Goal: Answer question/provide support: Share knowledge or assist other users

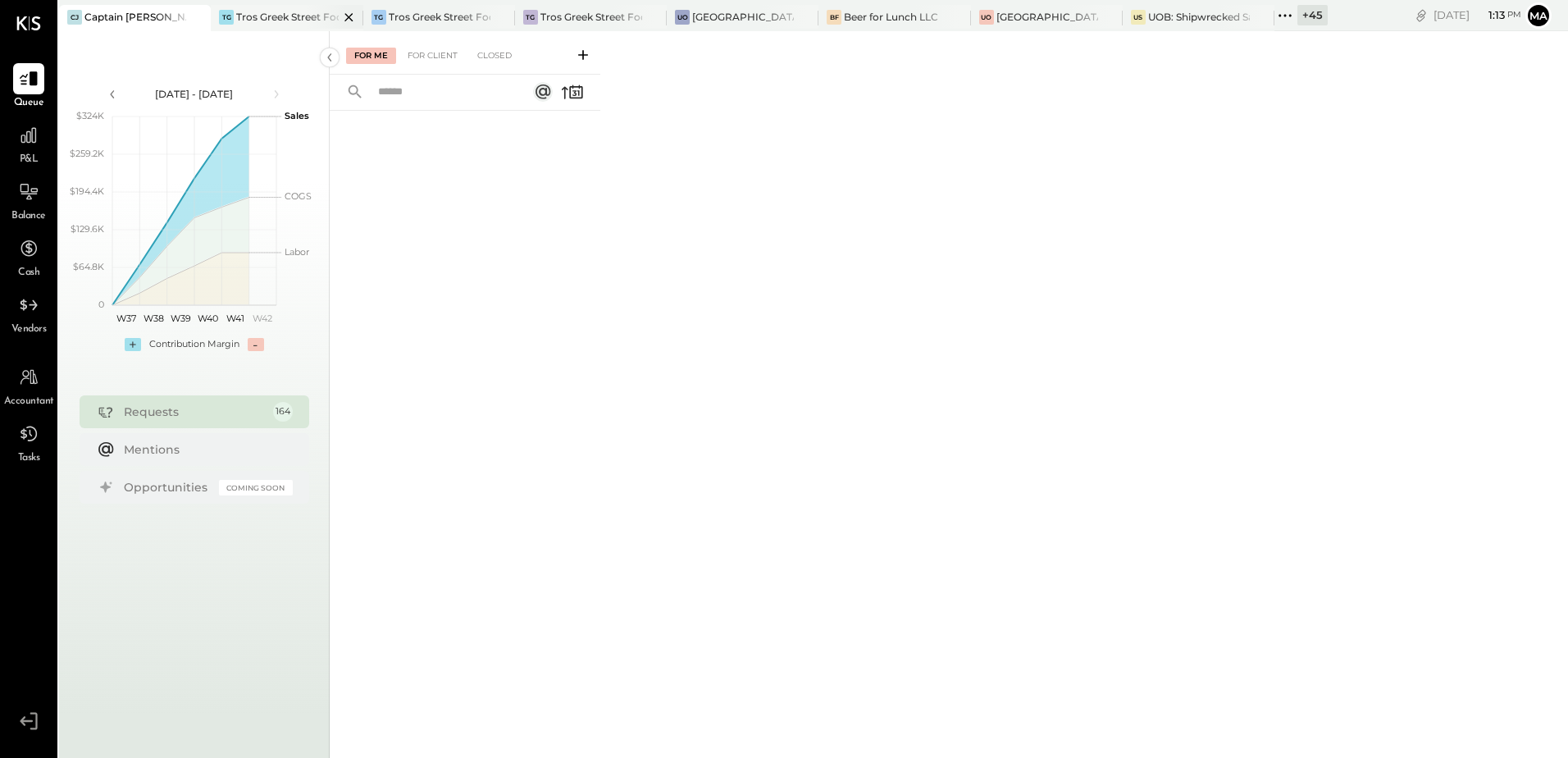
click at [273, 23] on div "Tros Greek Street Food - [GEOGRAPHIC_DATA]" at bounding box center [287, 17] width 102 height 14
click at [192, 408] on div "Requests" at bounding box center [194, 412] width 141 height 17
click at [424, 61] on div "For Client" at bounding box center [432, 56] width 66 height 17
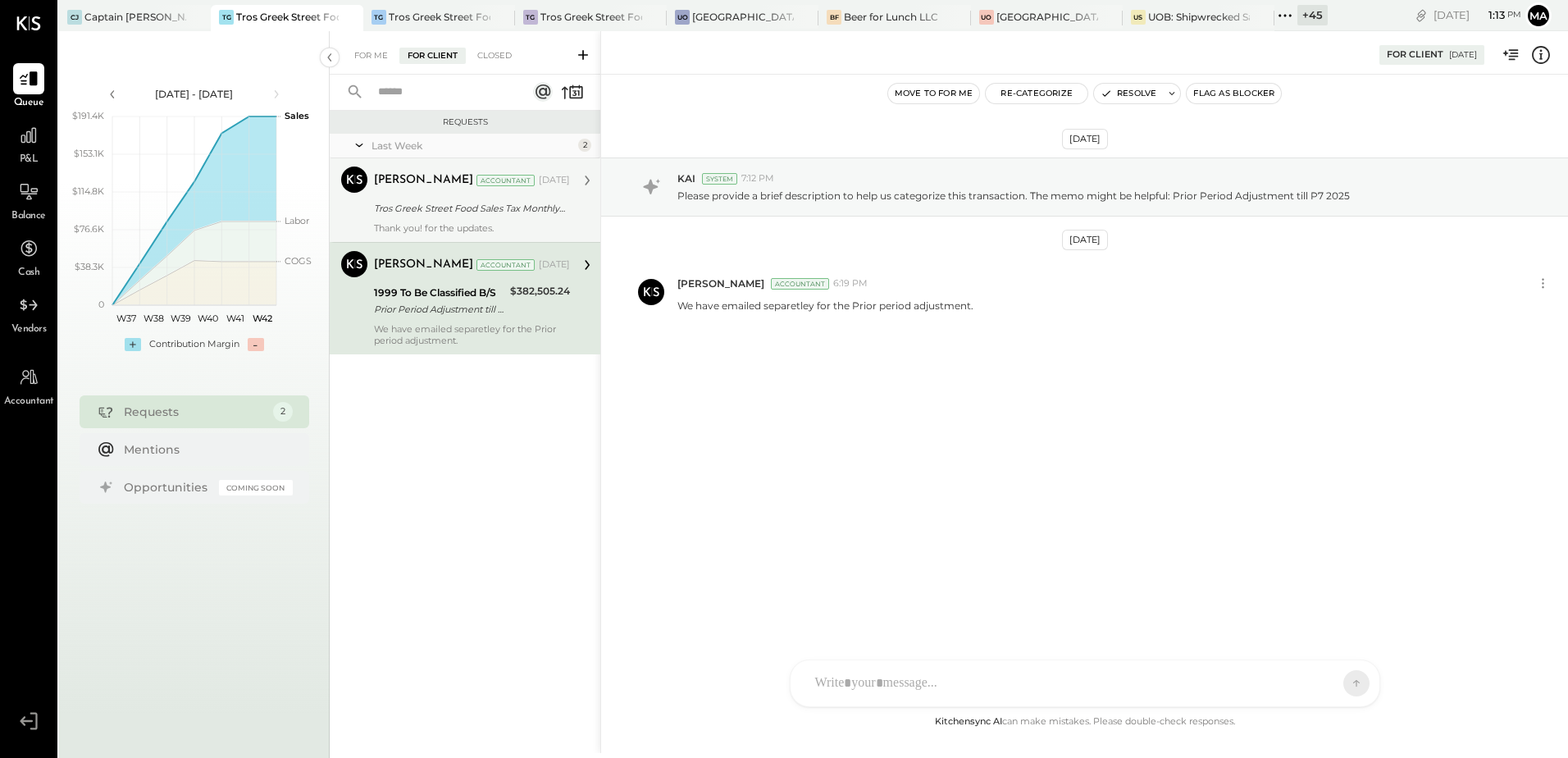
click at [450, 223] on div "Thank you! for the updates." at bounding box center [472, 228] width 196 height 12
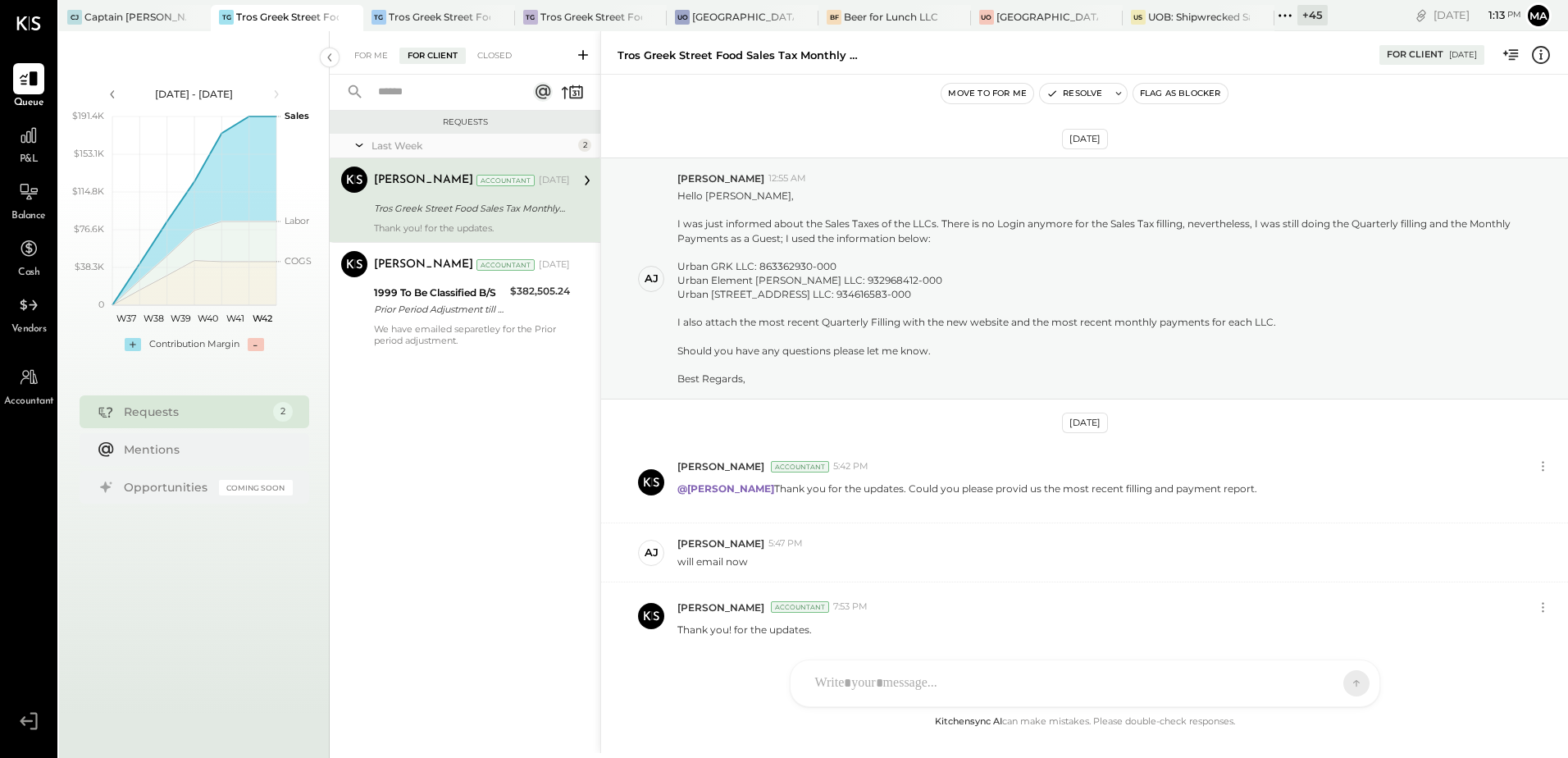
scroll to position [116, 0]
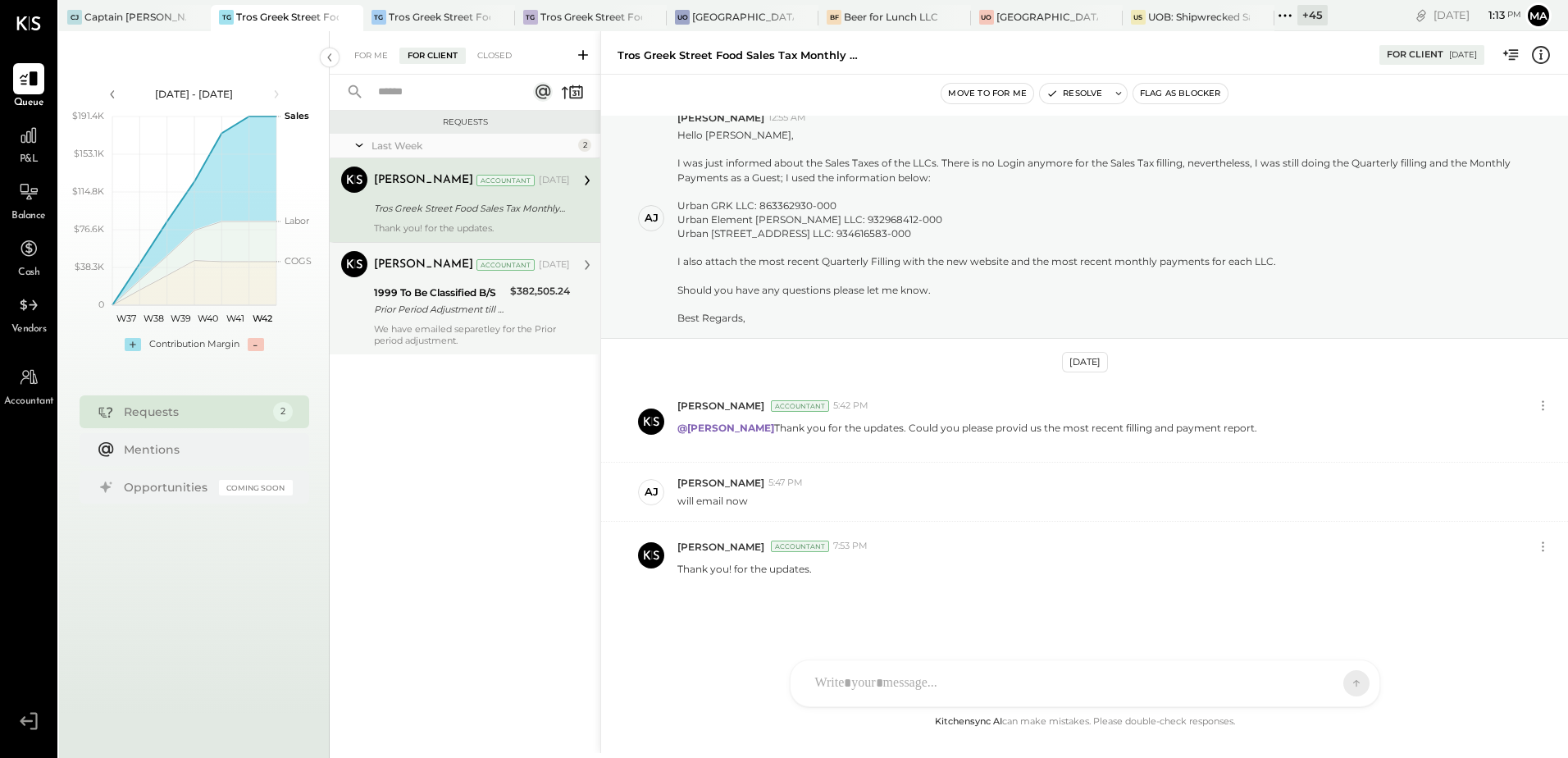
click at [412, 314] on div "Prior Period Adjustment till P7 2025" at bounding box center [439, 310] width 131 height 17
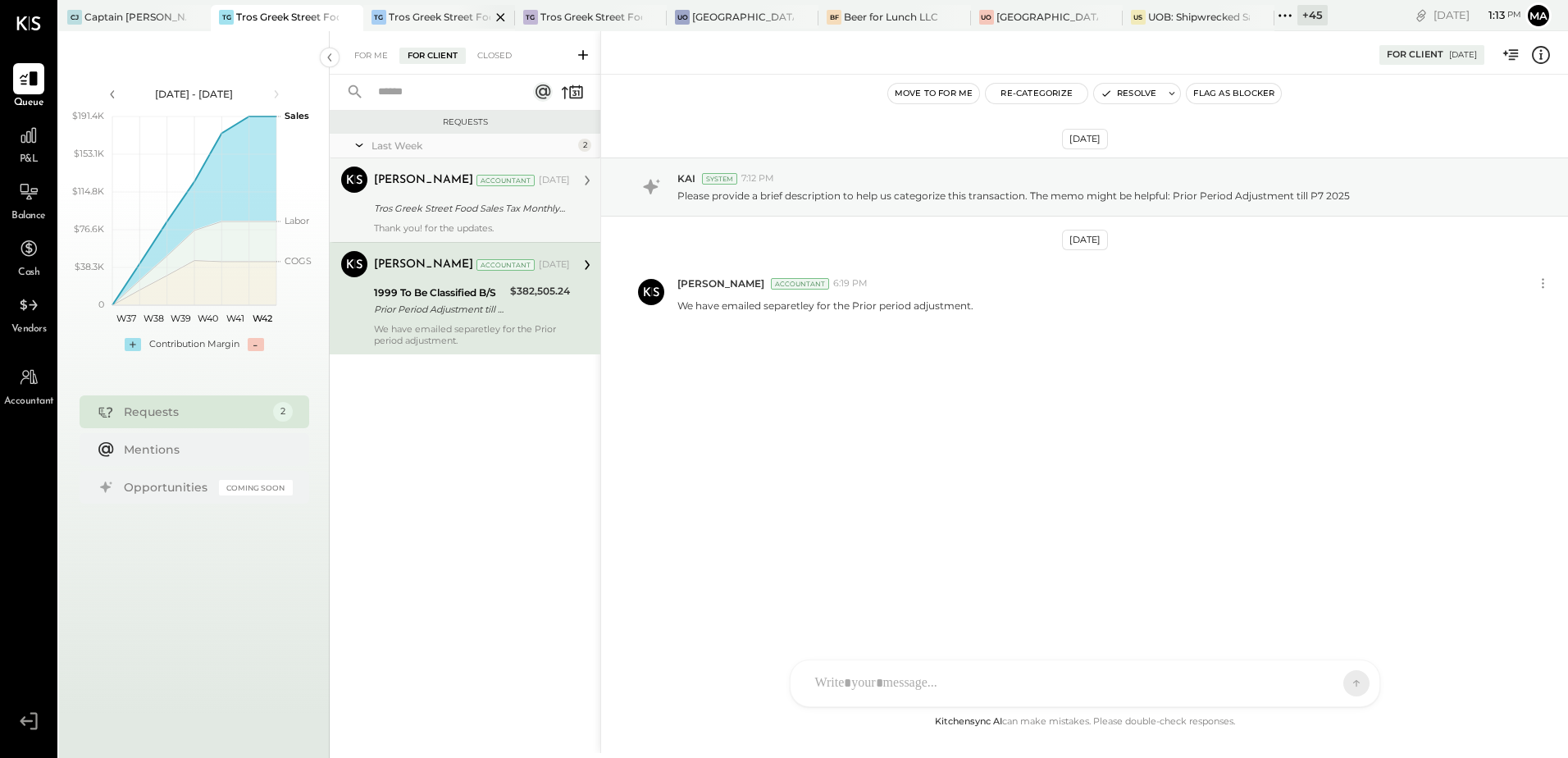
click at [432, 19] on div "Tros Greek Street Food - [GEOGRAPHIC_DATA]" at bounding box center [440, 17] width 102 height 14
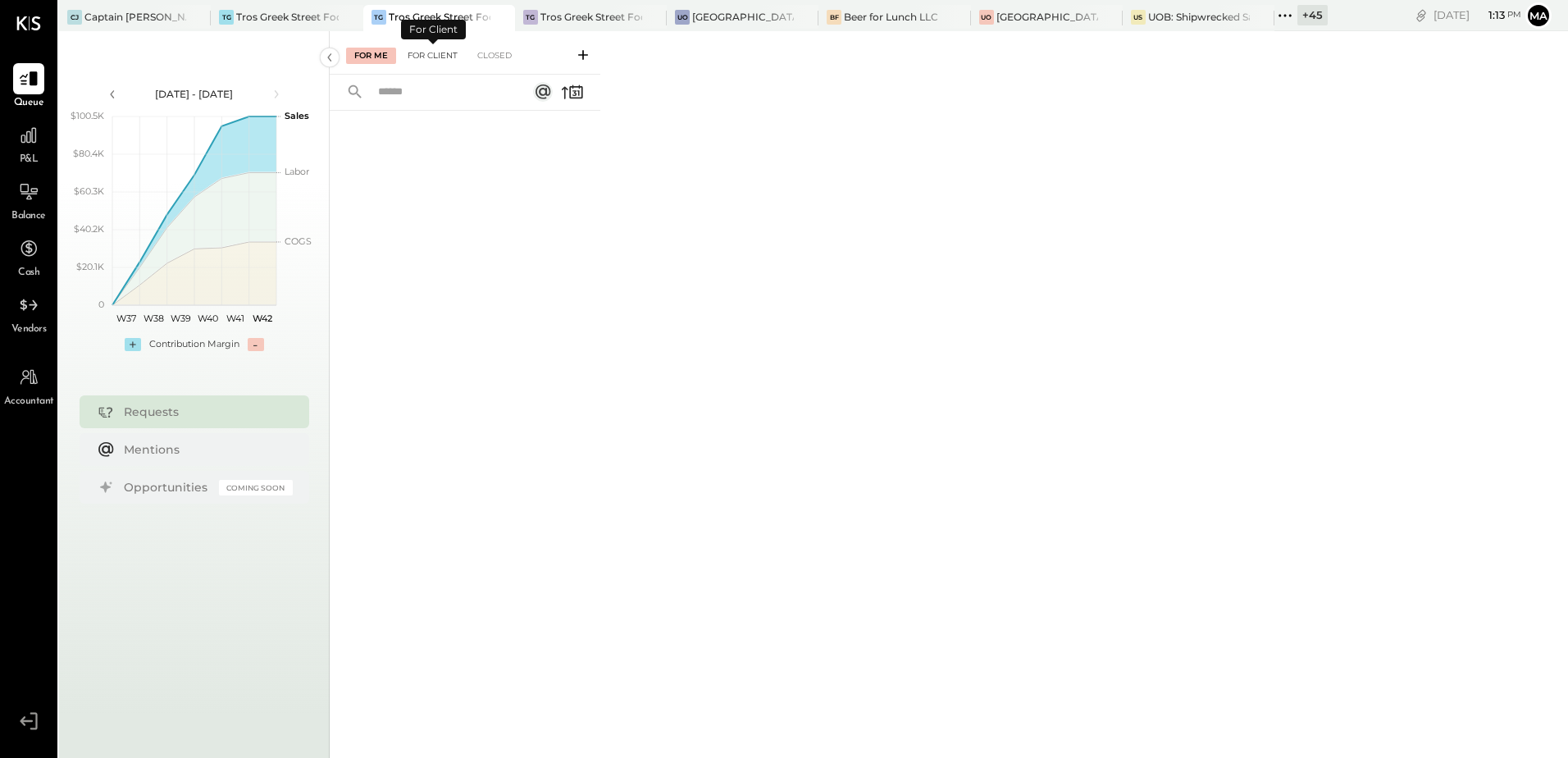
click at [432, 54] on div "For Client" at bounding box center [432, 56] width 66 height 17
click at [569, 19] on div "Tros Greek Street Food - [PERSON_NAME]" at bounding box center [591, 17] width 102 height 14
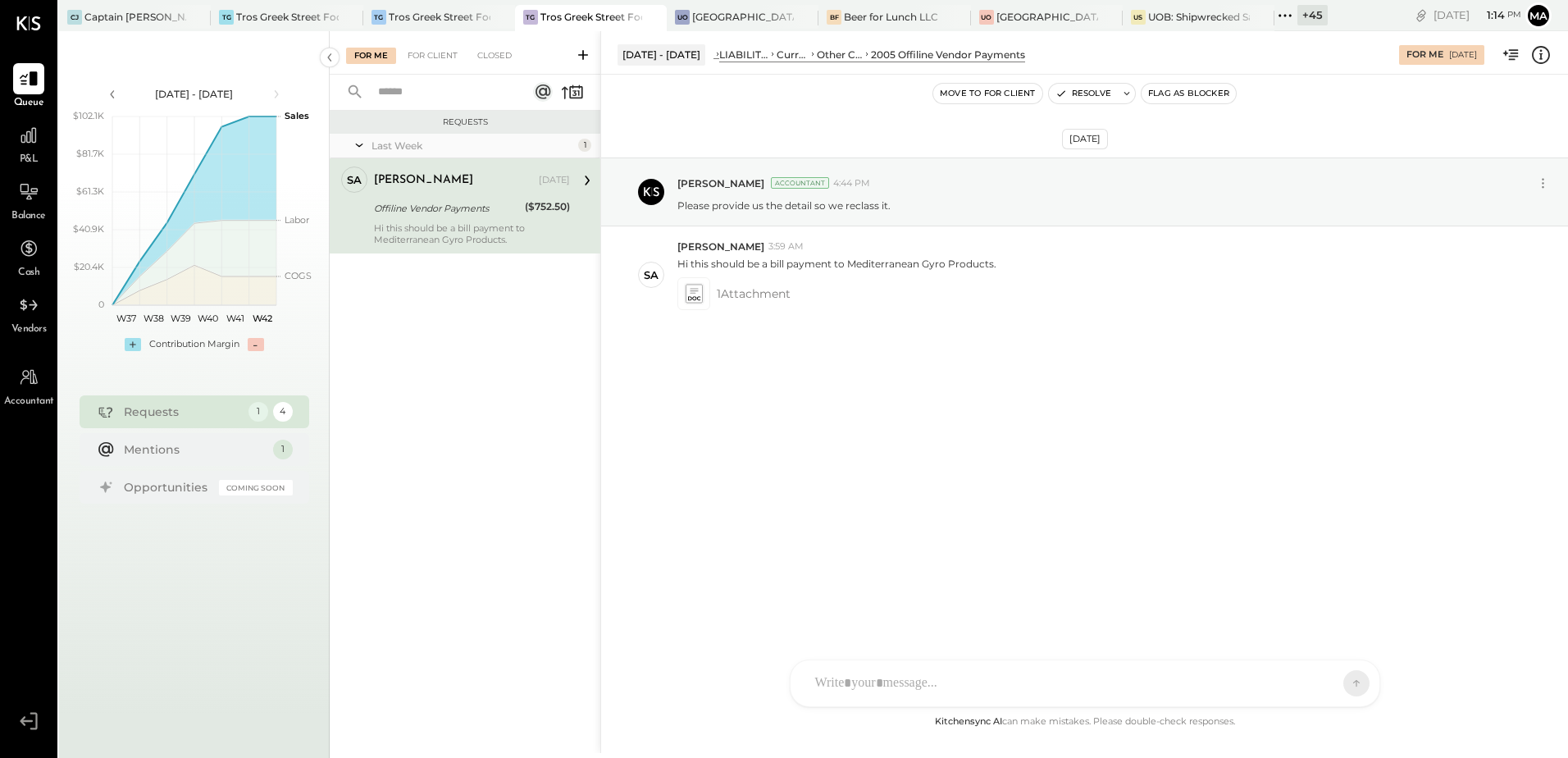
click at [452, 224] on div "Hi this should be a bill payment to Mediterranean Gyro Products." at bounding box center [472, 233] width 196 height 23
click at [700, 297] on icon at bounding box center [693, 294] width 18 height 19
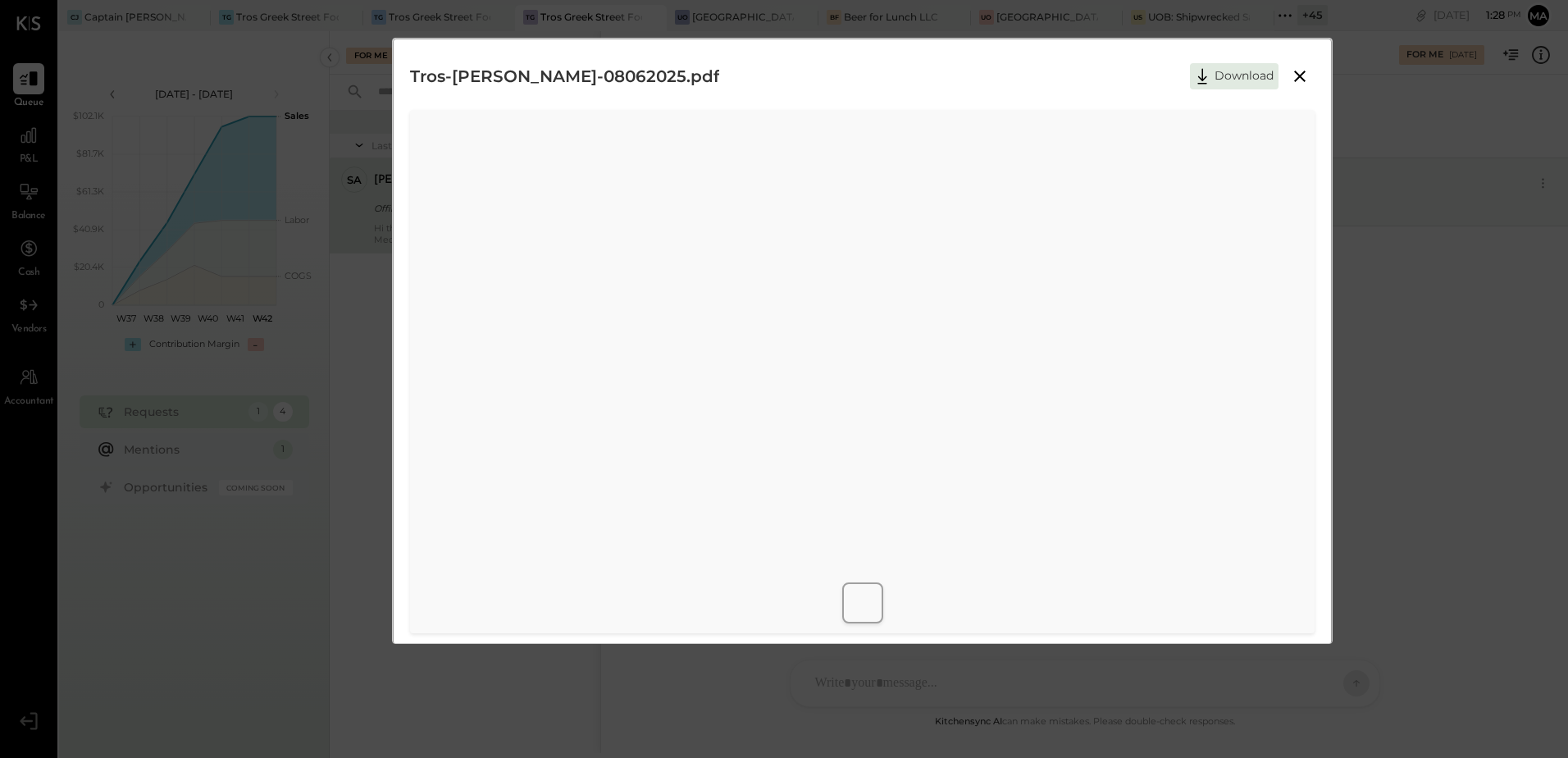
click at [1305, 73] on icon at bounding box center [1300, 76] width 20 height 20
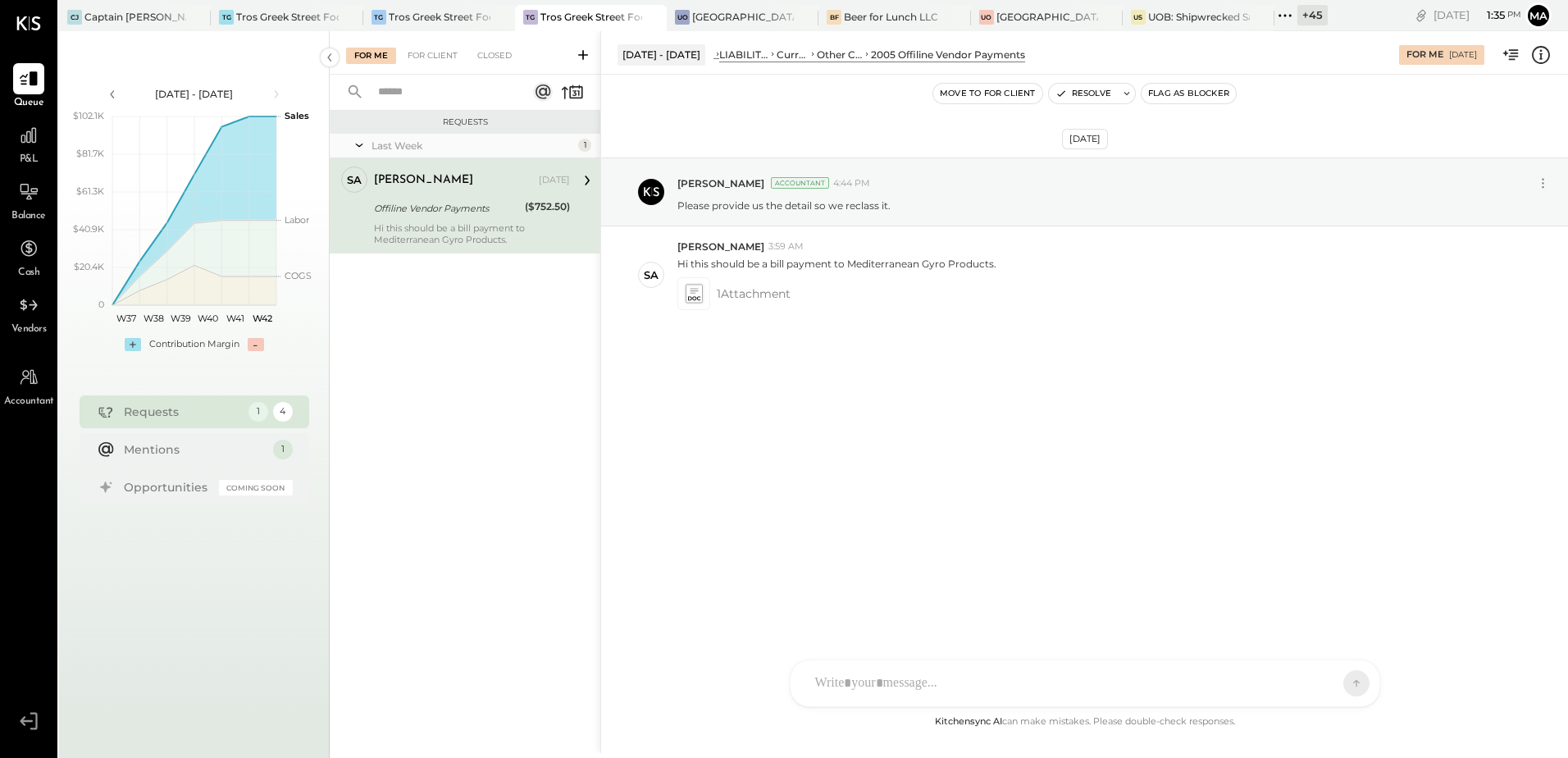
click at [712, 531] on div "[DATE] [PERSON_NAME] Accountant 4:44 PM Please provide us the detail so we recl…" at bounding box center [1085, 393] width 967 height 638
